Goal: Task Accomplishment & Management: Manage account settings

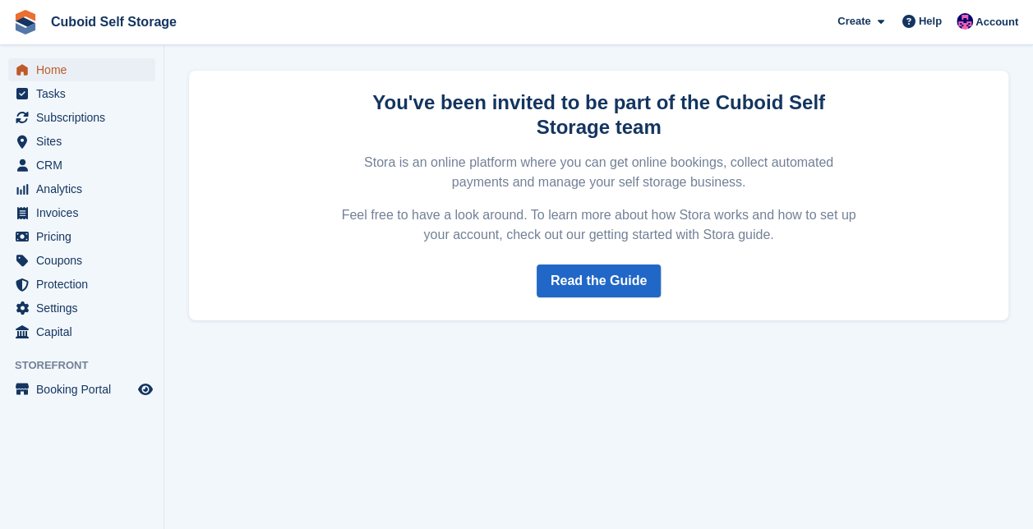
click at [43, 67] on span "Home" at bounding box center [85, 69] width 99 height 23
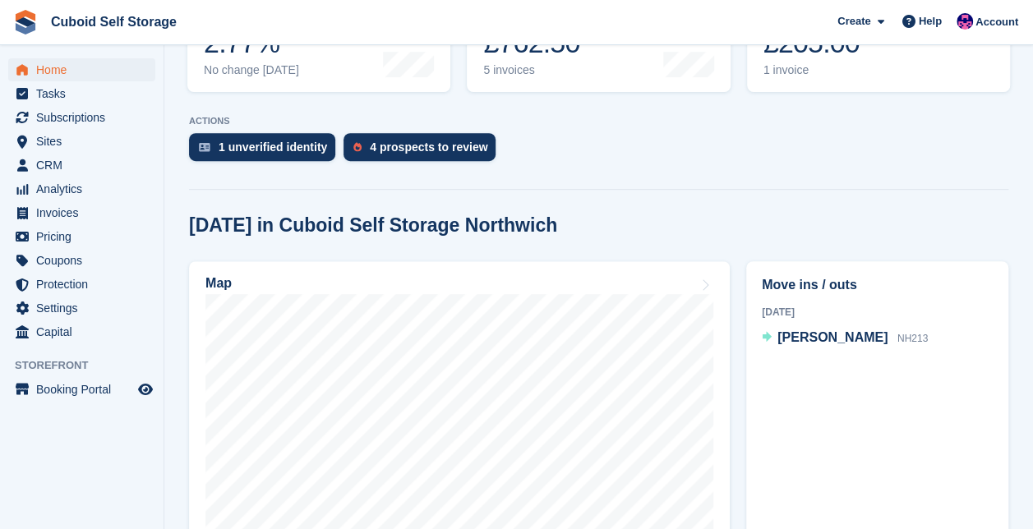
scroll to position [284, 0]
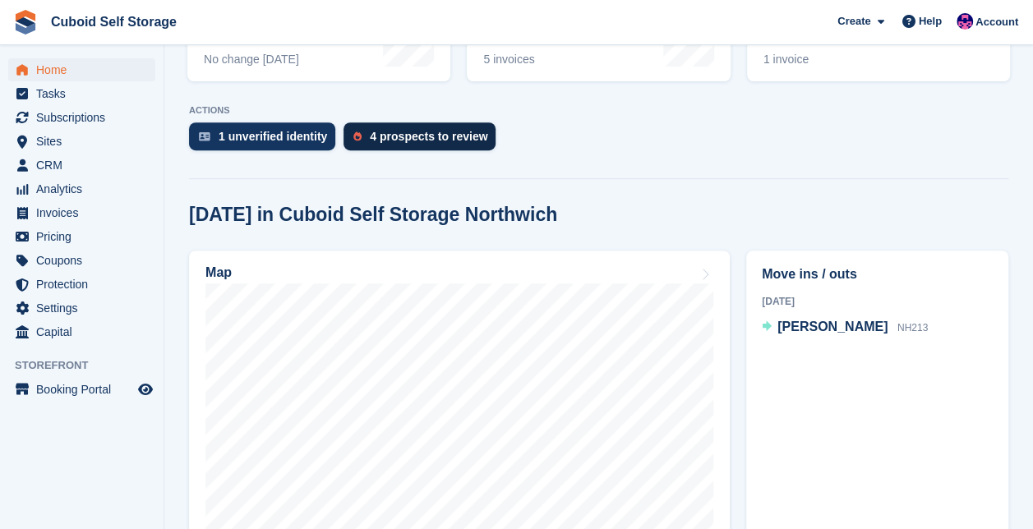
click at [411, 136] on div "4 prospects to review" at bounding box center [429, 136] width 118 height 13
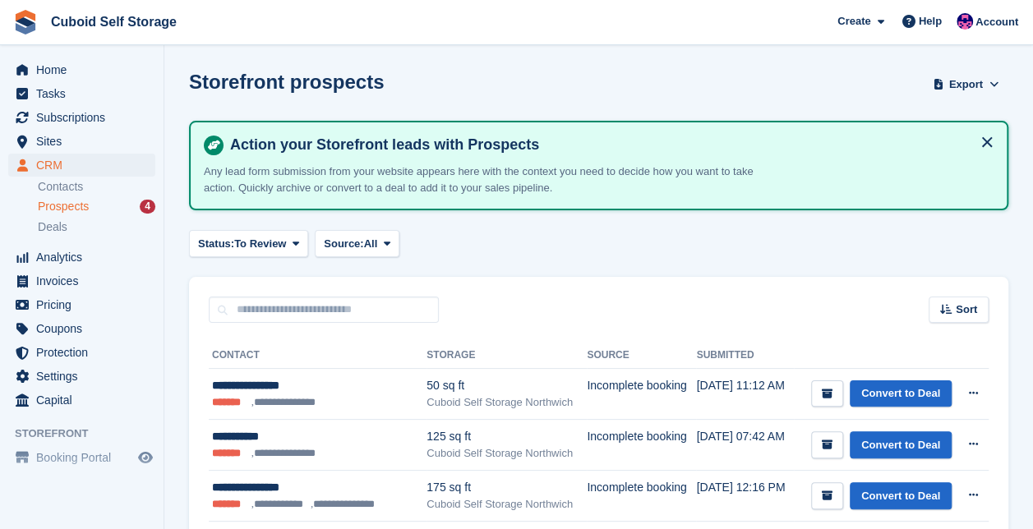
click at [674, 320] on div "Sort Sort by Date submitted Submitted (oldest first) Submitted (newest first)" at bounding box center [598, 300] width 819 height 47
click at [59, 71] on span "Home" at bounding box center [85, 69] width 99 height 23
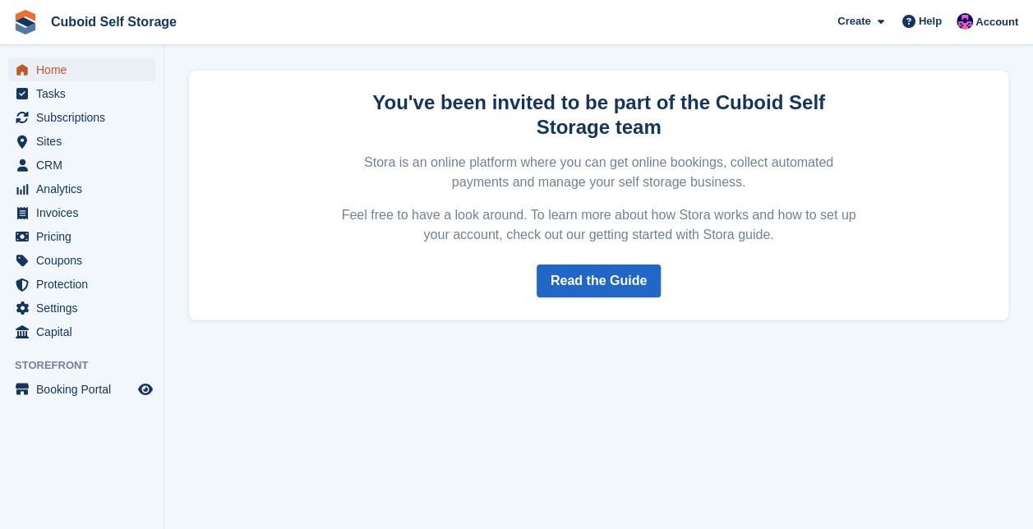
click at [52, 68] on span "Home" at bounding box center [85, 69] width 99 height 23
